Goal: Find specific page/section: Find specific page/section

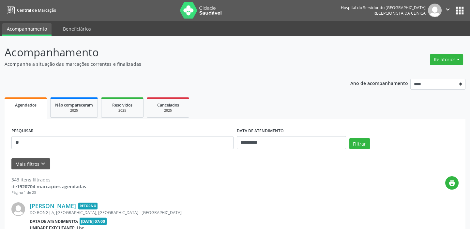
type input "*"
type input "**********"
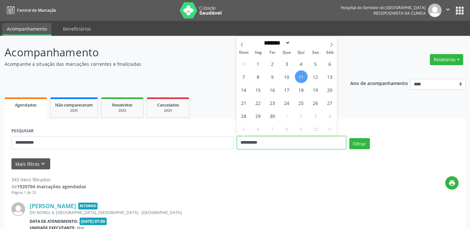
drag, startPoint x: 270, startPoint y: 142, endPoint x: 235, endPoint y: 143, distance: 35.2
click at [238, 143] on input "**********" at bounding box center [291, 142] width 109 height 13
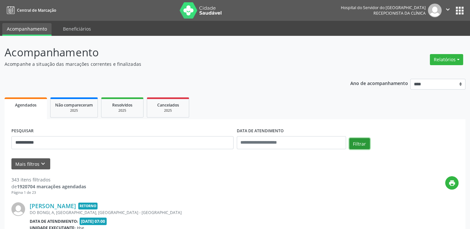
click at [357, 142] on button "Filtrar" at bounding box center [359, 143] width 21 height 11
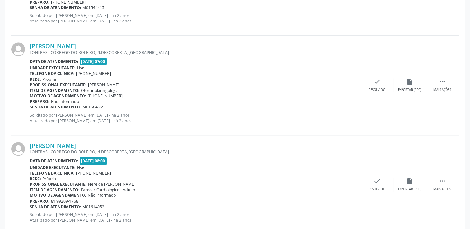
scroll to position [1487, 0]
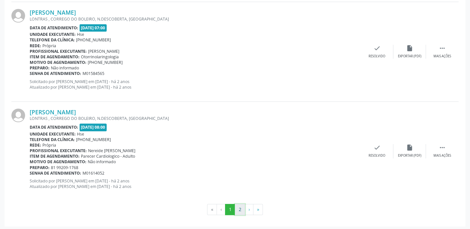
drag, startPoint x: 240, startPoint y: 207, endPoint x: 237, endPoint y: 208, distance: 3.3
click at [237, 208] on button "2" at bounding box center [240, 209] width 10 height 11
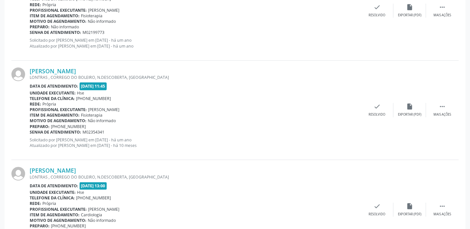
scroll to position [593, 0]
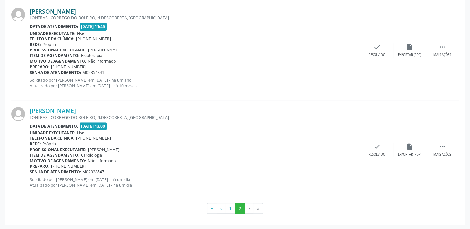
click at [62, 12] on link "[PERSON_NAME]" at bounding box center [53, 11] width 46 height 7
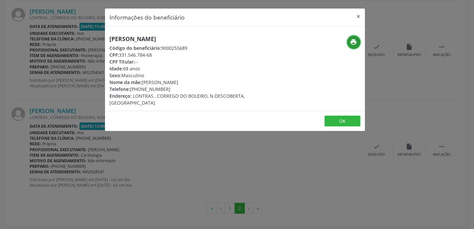
click at [354, 39] on icon "print" at bounding box center [353, 41] width 7 height 7
drag, startPoint x: 473, startPoint y: 44, endPoint x: 358, endPoint y: 17, distance: 118.5
click at [358, 17] on button "×" at bounding box center [358, 16] width 13 height 16
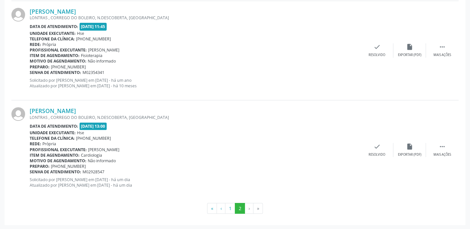
click at [417, 24] on div "[PERSON_NAME] [GEOGRAPHIC_DATA] , CORREGO DO [GEOGRAPHIC_DATA], N.DESCOBERTA, […" at bounding box center [234, 50] width 447 height 99
drag, startPoint x: 410, startPoint y: 24, endPoint x: 238, endPoint y: 56, distance: 174.7
click at [240, 56] on div "[PERSON_NAME] [GEOGRAPHIC_DATA] , CORREGO DO [GEOGRAPHIC_DATA], N.DESCOBERTA, […" at bounding box center [195, 50] width 331 height 85
click at [251, 54] on div "Item de agendamento: Fisioterapia" at bounding box center [195, 56] width 331 height 6
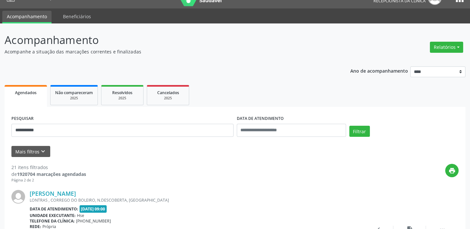
scroll to position [0, 0]
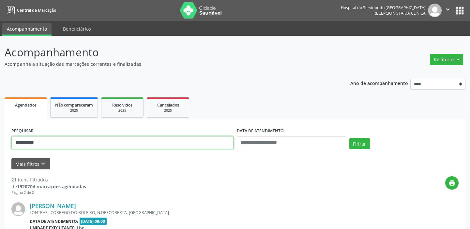
click at [109, 143] on input "**********" at bounding box center [122, 142] width 222 height 13
type input "**********"
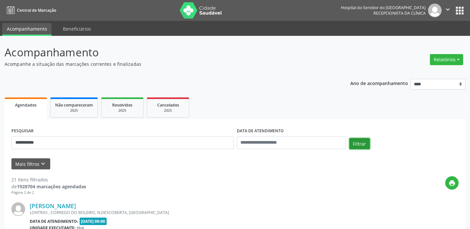
click at [363, 141] on button "Filtrar" at bounding box center [359, 143] width 21 height 11
click at [443, 55] on button "Relatórios" at bounding box center [445, 59] width 33 height 11
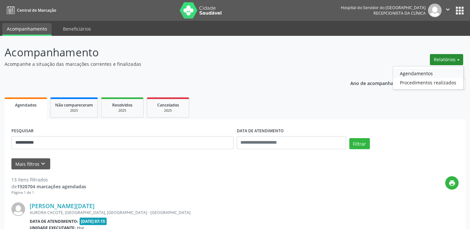
click at [416, 72] on link "Agendamentos" at bounding box center [428, 73] width 70 height 9
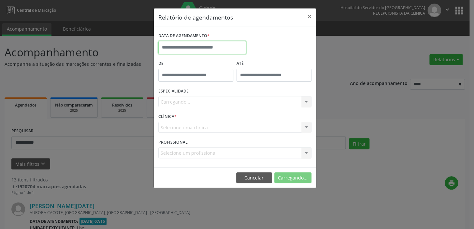
click at [218, 48] on body "**********" at bounding box center [237, 114] width 474 height 229
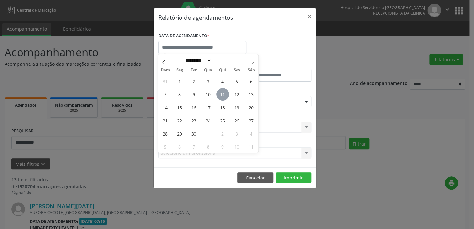
click at [227, 94] on span "11" at bounding box center [222, 94] width 13 height 13
type input "**********"
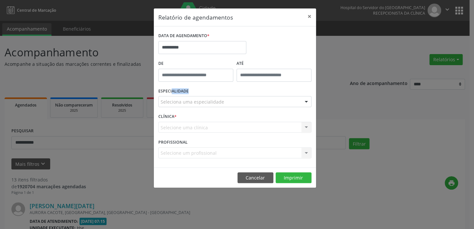
click at [226, 93] on div "ESPECIALIDADE Seleciona uma especialidade Todas as especialidades Alergologia A…" at bounding box center [235, 98] width 156 height 25
click at [227, 101] on div "Seleciona uma especialidade" at bounding box center [234, 101] width 153 height 11
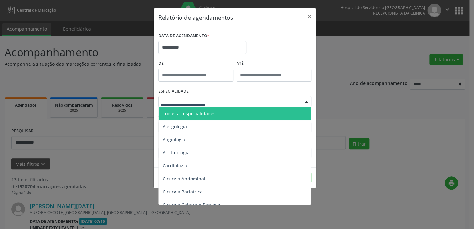
click at [219, 112] on span "Todas as especialidades" at bounding box center [235, 113] width 153 height 13
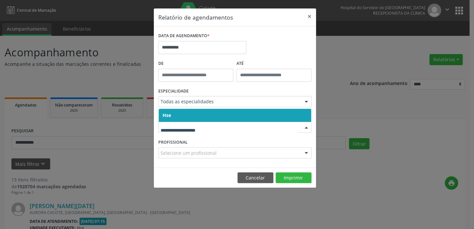
click at [225, 116] on span "Hse" at bounding box center [235, 115] width 152 height 13
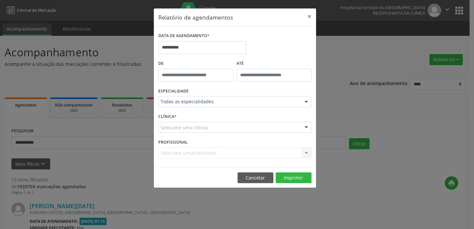
click at [224, 127] on div "Selecione uma clínica" at bounding box center [234, 127] width 153 height 11
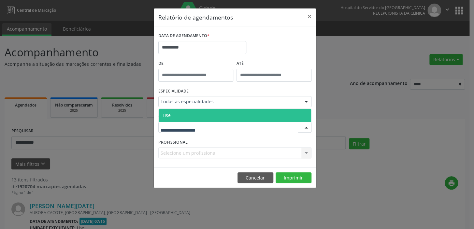
click at [223, 114] on span "Hse" at bounding box center [235, 115] width 152 height 13
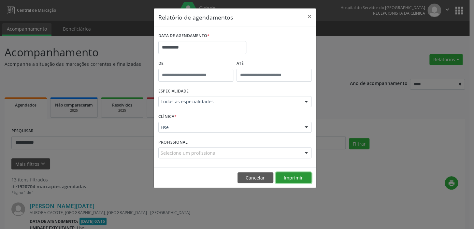
click at [296, 177] on button "Imprimir" at bounding box center [294, 177] width 36 height 11
